Goal: Task Accomplishment & Management: Use online tool/utility

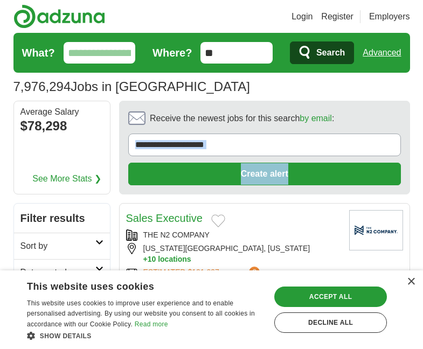
drag, startPoint x: 422, startPoint y: 165, endPoint x: 427, endPoint y: 121, distance: 44.5
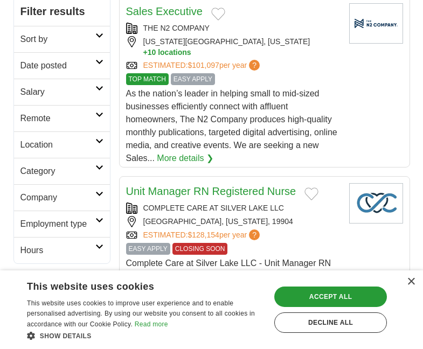
scroll to position [199, 0]
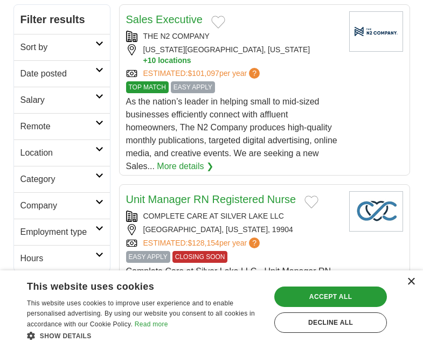
click at [408, 283] on div "×" at bounding box center [411, 282] width 8 height 8
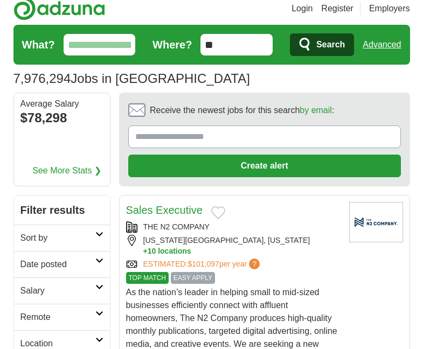
scroll to position [0, 0]
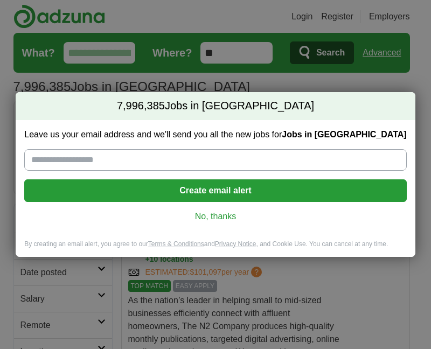
click at [115, 157] on input "Leave us your email address and we'll send you all the new jobs for Jobs in US" at bounding box center [215, 160] width 382 height 22
type input "**********"
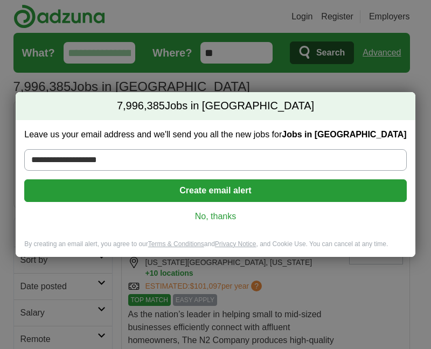
click at [201, 215] on link "No, thanks" at bounding box center [215, 217] width 365 height 12
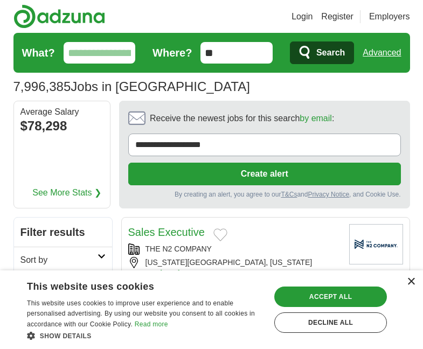
click at [413, 284] on div "×" at bounding box center [411, 282] width 8 height 8
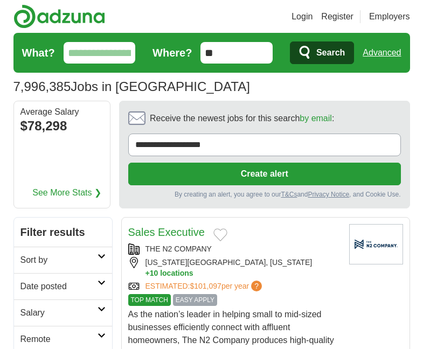
click at [95, 54] on input "What?" at bounding box center [100, 53] width 72 height 22
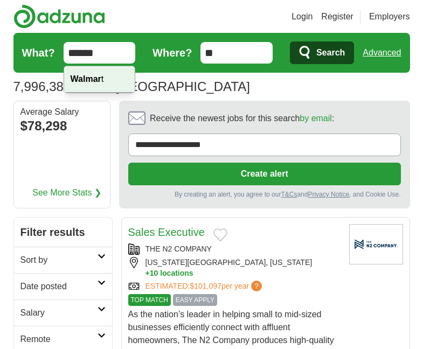
click at [78, 77] on strong "Walmar" at bounding box center [86, 78] width 31 height 9
type input "*******"
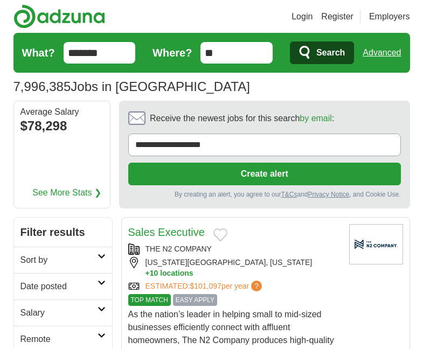
click at [319, 55] on span "Search" at bounding box center [330, 53] width 29 height 22
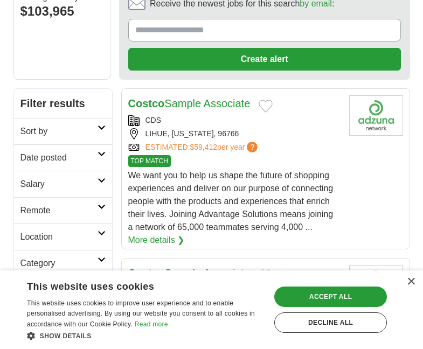
scroll to position [165, 0]
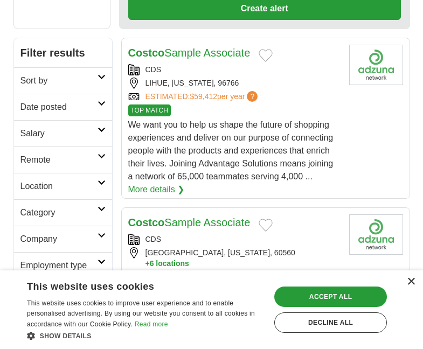
click at [409, 282] on div "×" at bounding box center [411, 282] width 8 height 8
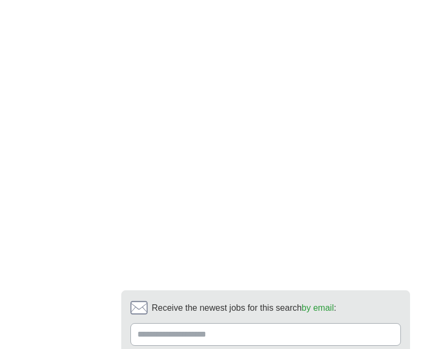
scroll to position [2061, 0]
